Goal: Navigation & Orientation: Find specific page/section

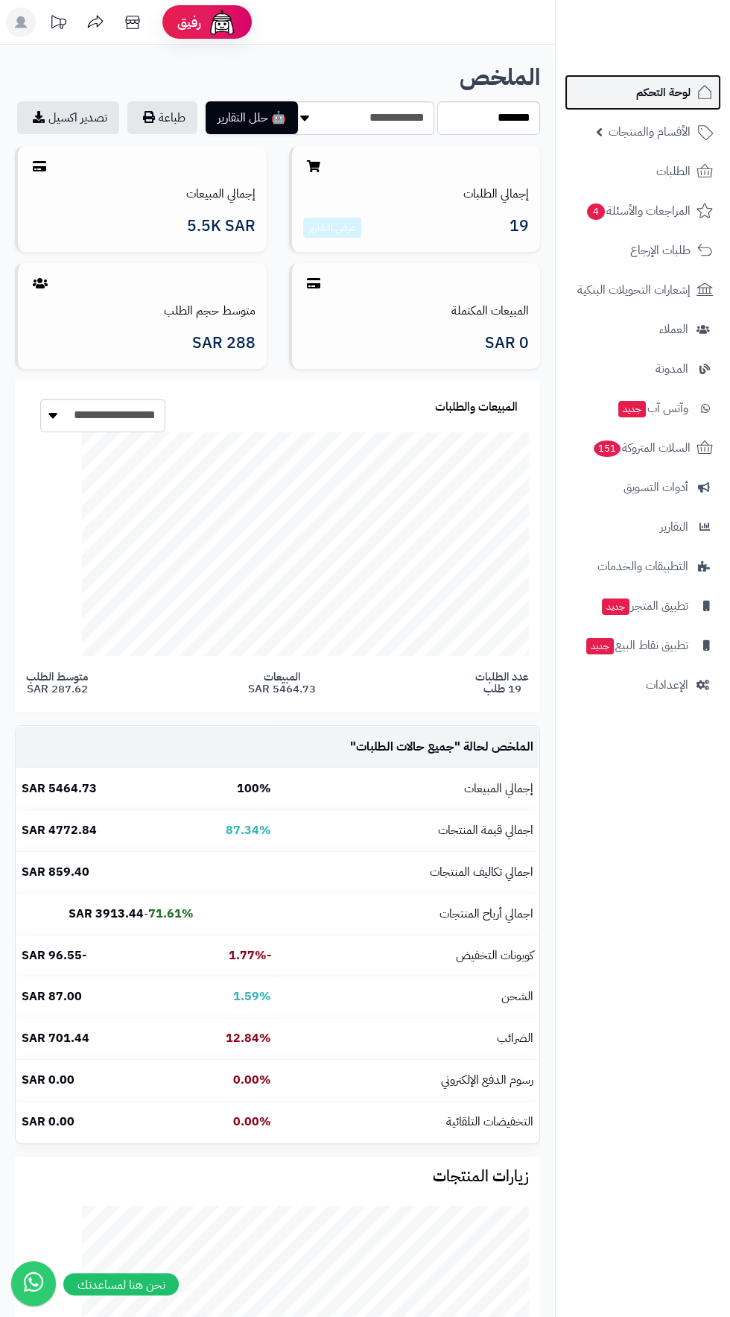
click at [678, 99] on span "لوحة التحكم" at bounding box center [663, 92] width 54 height 21
